Goal: Task Accomplishment & Management: Manage account settings

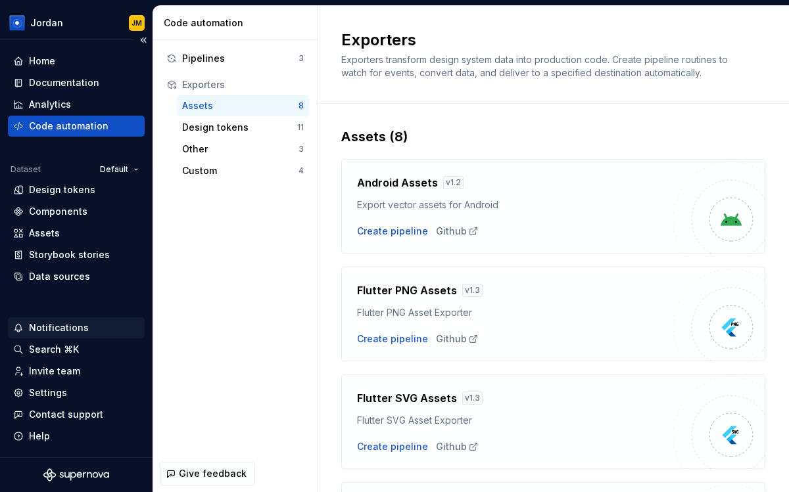
click at [77, 332] on div "Notifications" at bounding box center [59, 327] width 60 height 13
click at [53, 437] on html "[PERSON_NAME] Home Documentation Analytics Code automation Dataset Default Desi…" at bounding box center [394, 246] width 789 height 492
click at [62, 392] on div "Settings" at bounding box center [48, 393] width 38 height 13
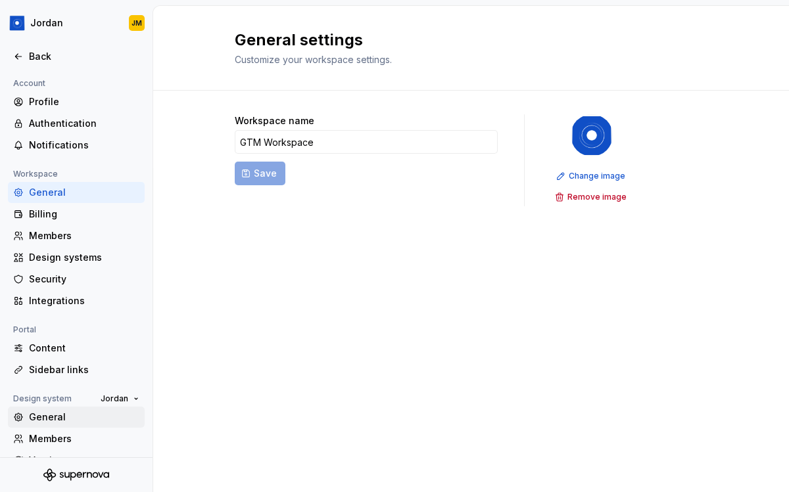
scroll to position [65, 0]
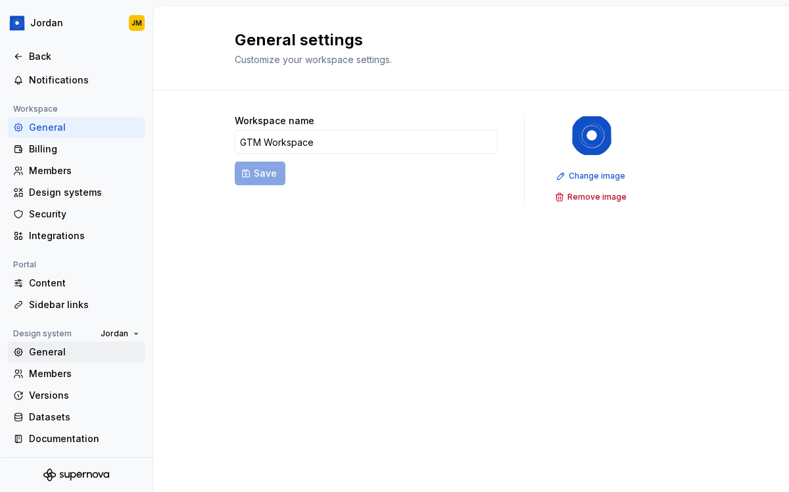
click at [57, 354] on div "General" at bounding box center [84, 352] width 110 height 13
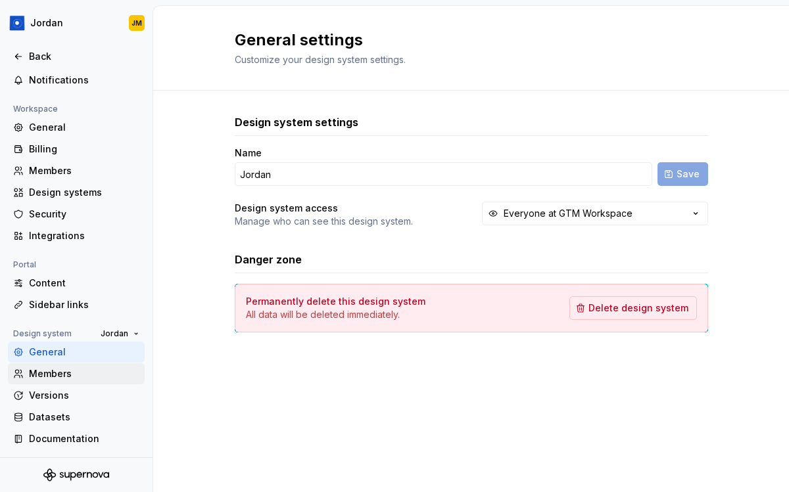
click at [87, 368] on div "Members" at bounding box center [84, 374] width 110 height 13
